Goal: Information Seeking & Learning: Learn about a topic

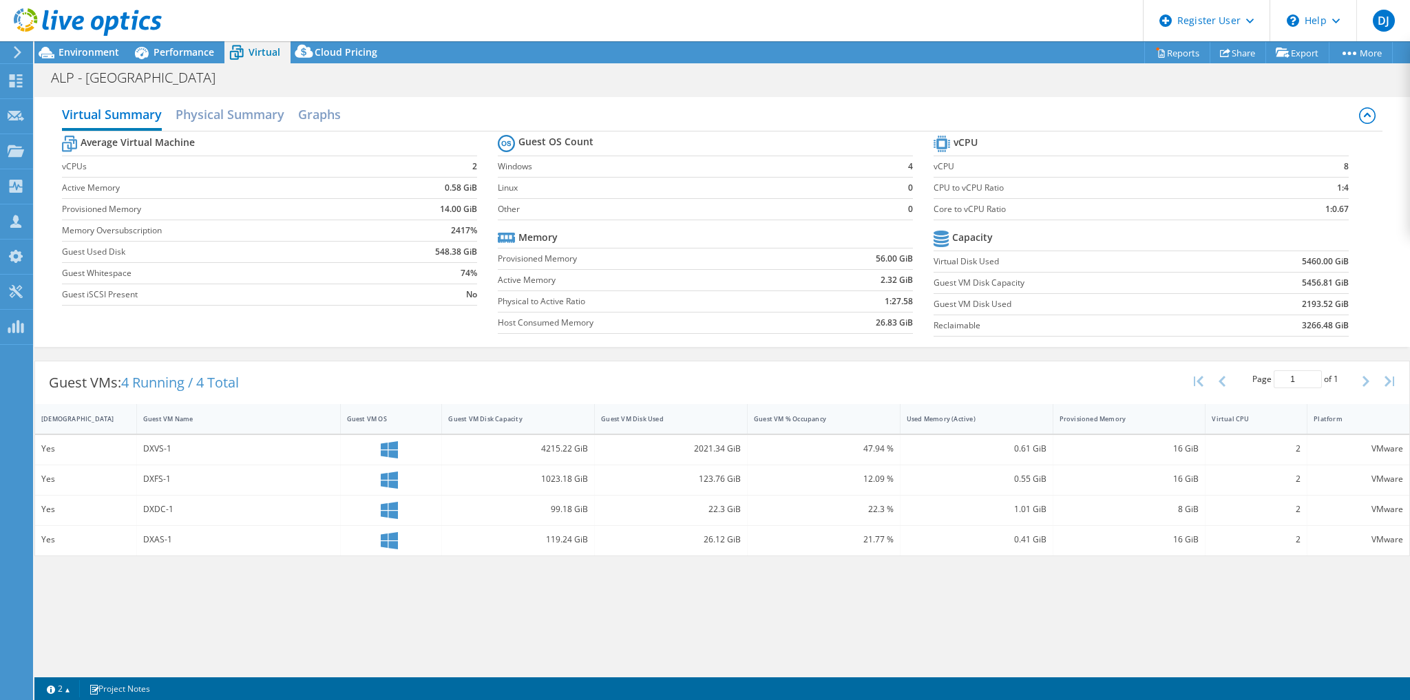
select select "USD"
click at [114, 50] on span "Environment" at bounding box center [89, 51] width 61 height 13
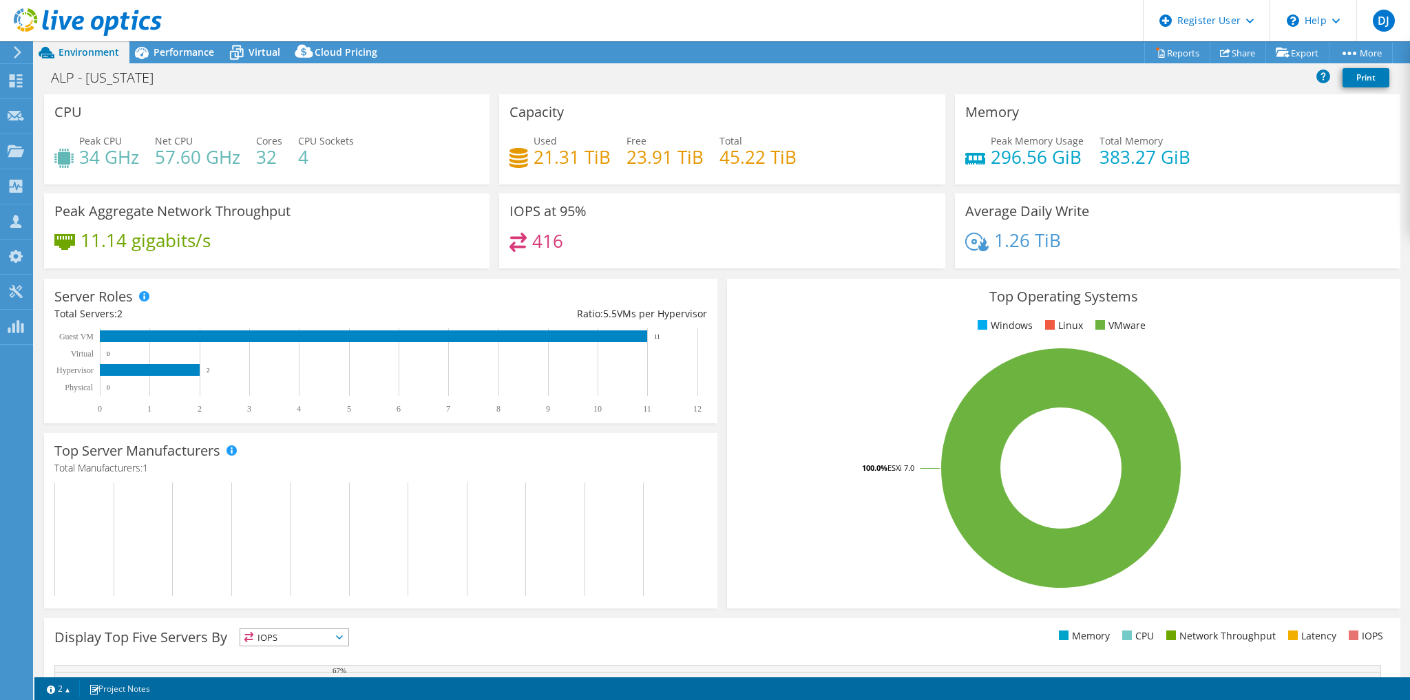
select select "USD"
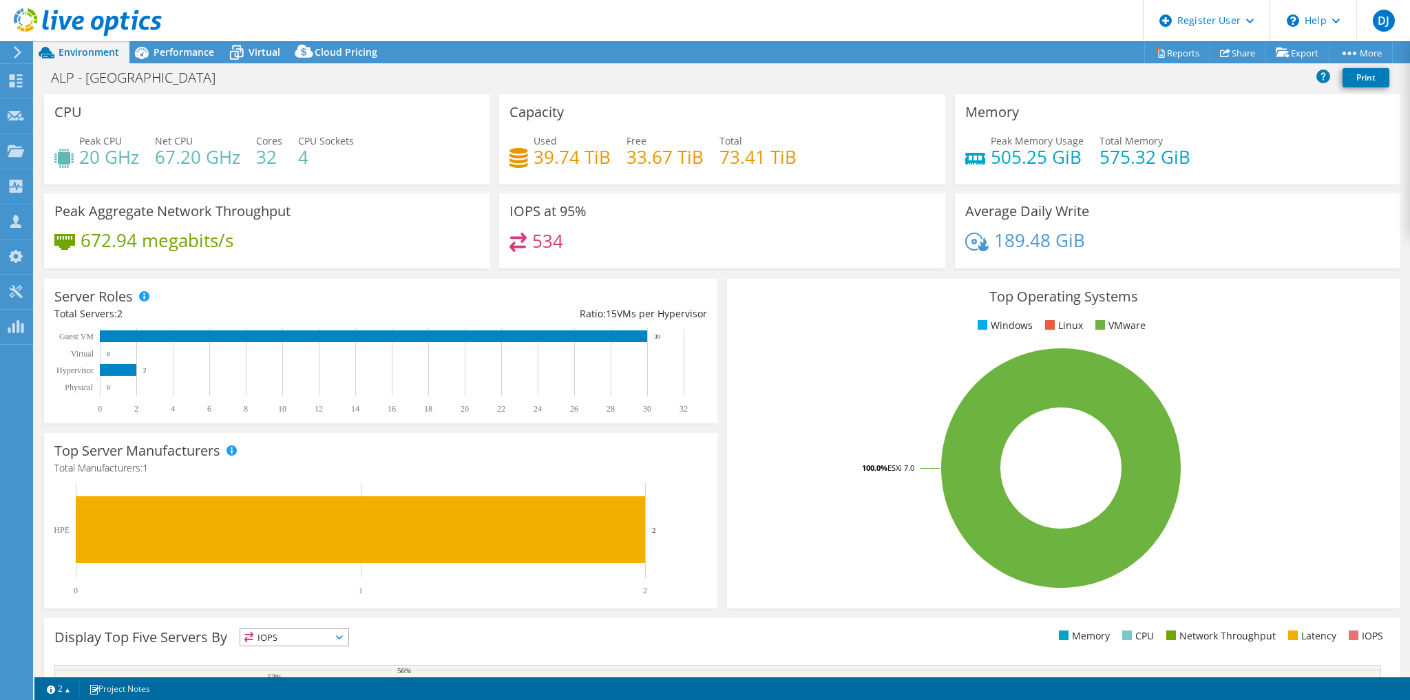
select select "USD"
drag, startPoint x: 199, startPoint y: 82, endPoint x: 87, endPoint y: 82, distance: 111.5
click at [87, 82] on div "ALP - United Center Print" at bounding box center [721, 77] width 1375 height 25
click at [361, 76] on div "ALP - United Center Print" at bounding box center [721, 77] width 1375 height 25
click at [309, 87] on div "ALP - United Center Print" at bounding box center [721, 77] width 1375 height 25
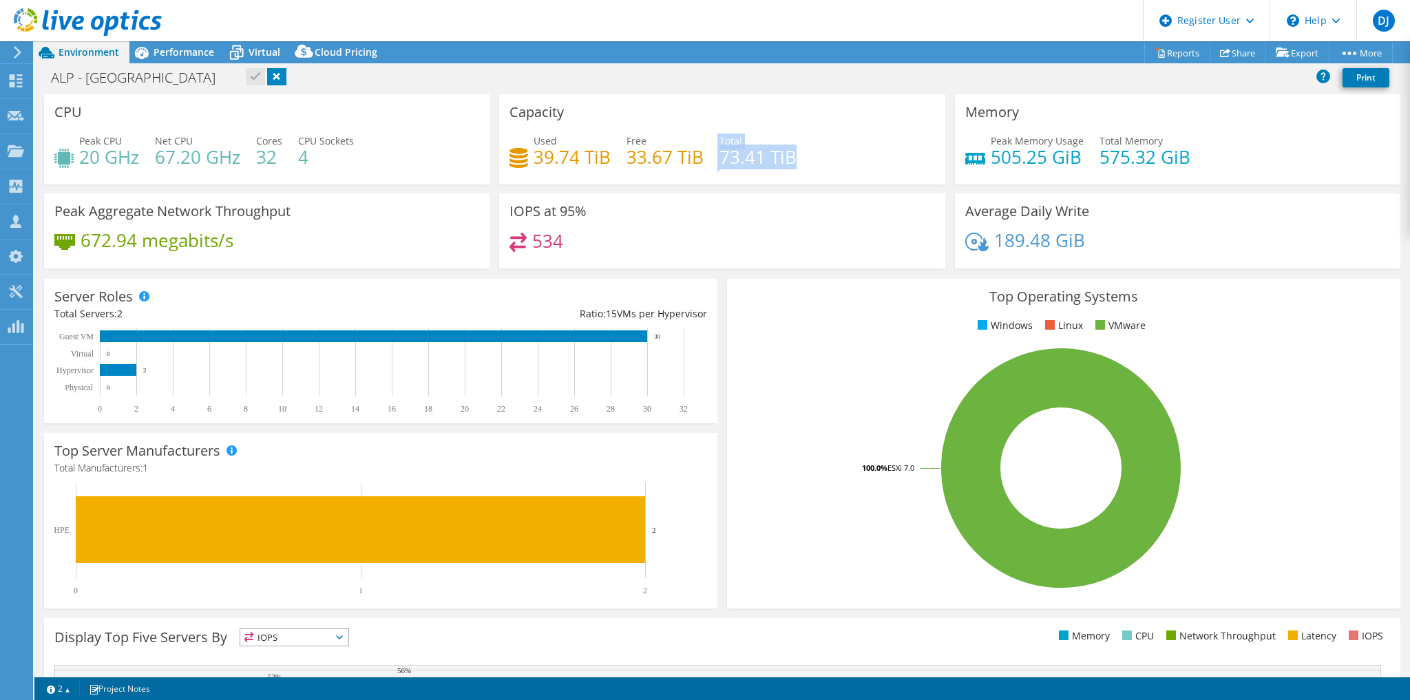
drag, startPoint x: 802, startPoint y: 154, endPoint x: 705, endPoint y: 154, distance: 97.7
click at [705, 154] on div "Used 39.74 TiB Free 33.67 TiB Total 73.41 TiB" at bounding box center [721, 156] width 425 height 45
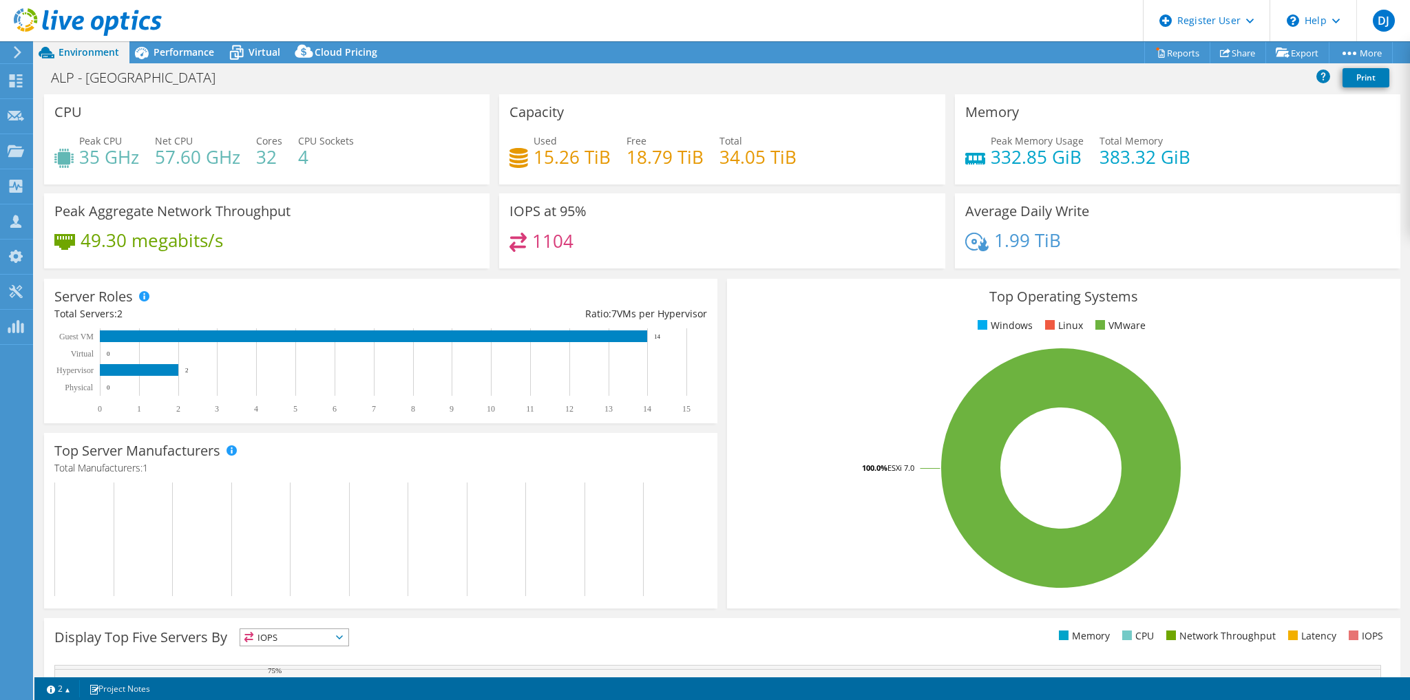
select select "USD"
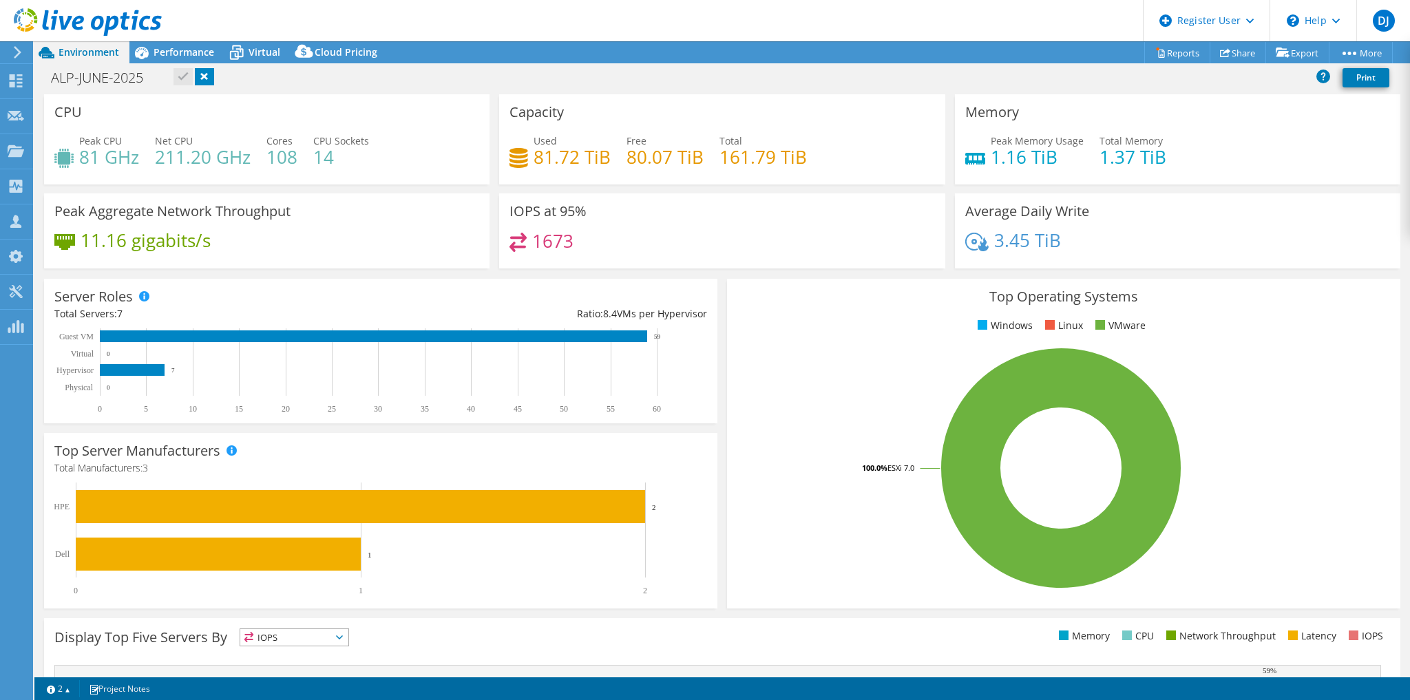
select select "USD"
drag, startPoint x: 47, startPoint y: 82, endPoint x: 145, endPoint y: 91, distance: 98.8
click at [145, 91] on div "ALP-JUNE-2025 Print" at bounding box center [721, 80] width 1375 height 30
click at [368, 83] on div "ALP-JUNE-2025 Print" at bounding box center [721, 77] width 1375 height 25
drag, startPoint x: 765, startPoint y: 158, endPoint x: 714, endPoint y: 158, distance: 50.9
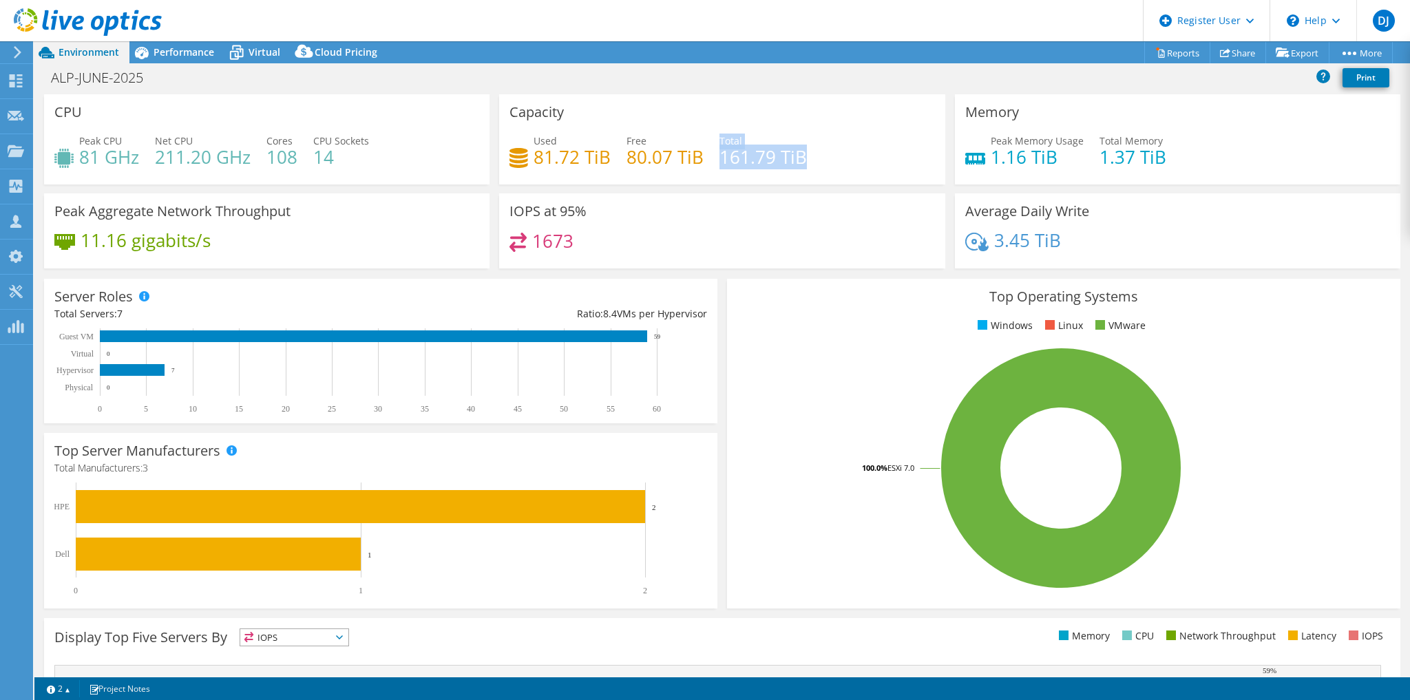
click at [714, 158] on div "Used 81.72 TiB Free 80.07 TiB Total 161.79 TiB" at bounding box center [721, 156] width 425 height 45
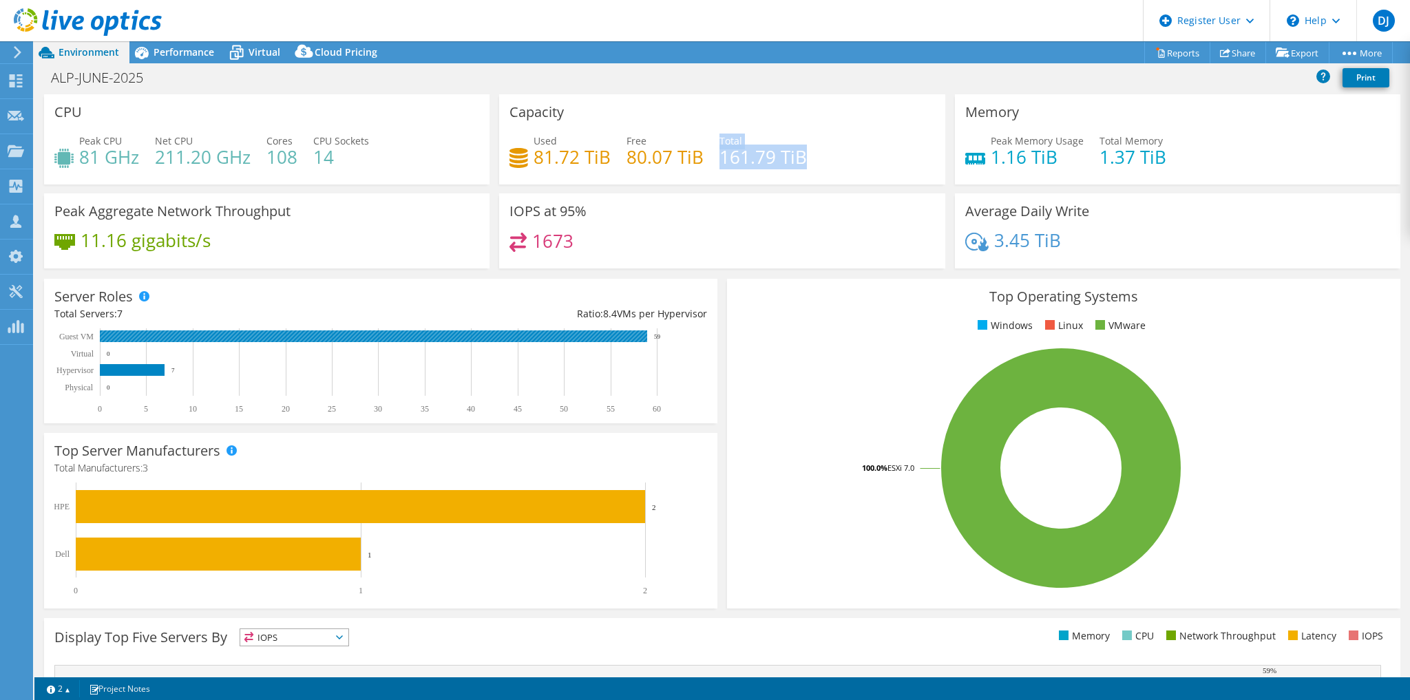
drag, startPoint x: 664, startPoint y: 339, endPoint x: 612, endPoint y: 338, distance: 52.3
click at [612, 338] on icon "0 5 10 15 20 25 30 35 40 45 50 55 60 Physical Hypervisor Virtual Guest VM 0 7 0…" at bounding box center [378, 371] width 648 height 86
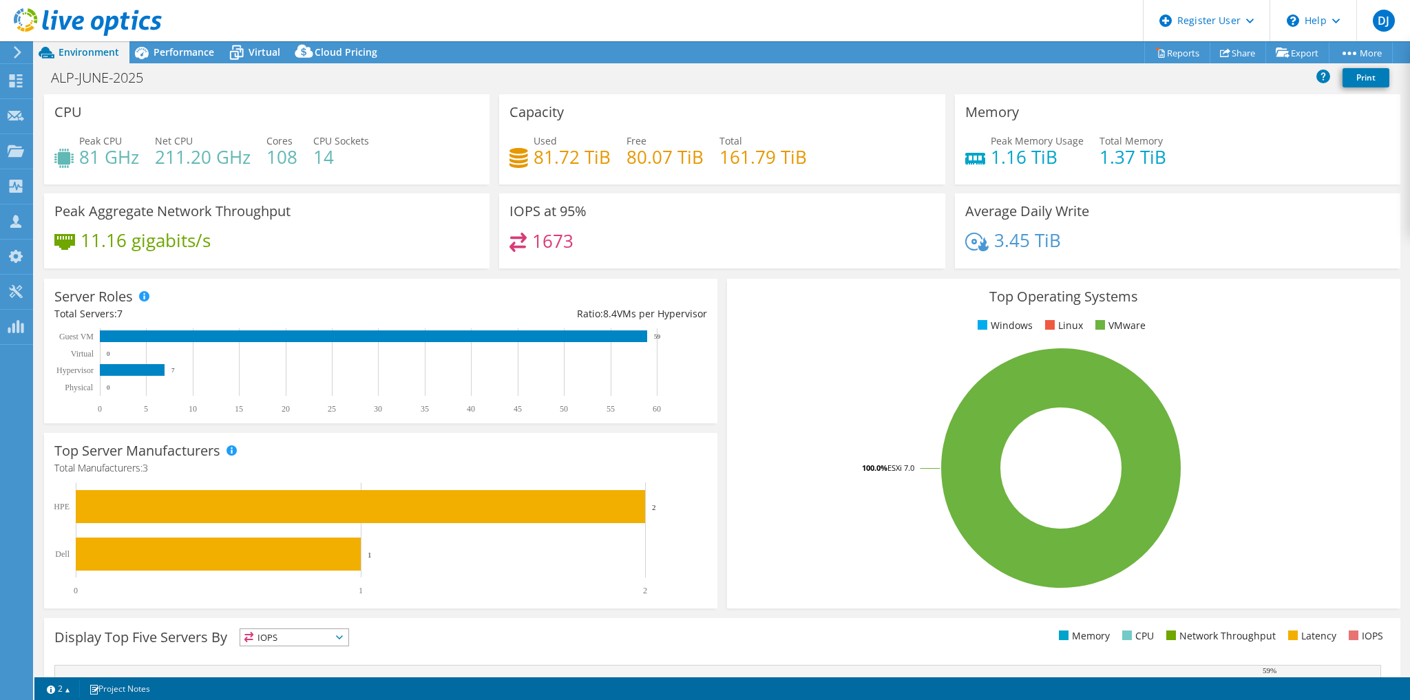
click at [783, 201] on div "IOPS at 95% 1673" at bounding box center [721, 230] width 445 height 75
